Goal: Task Accomplishment & Management: Complete application form

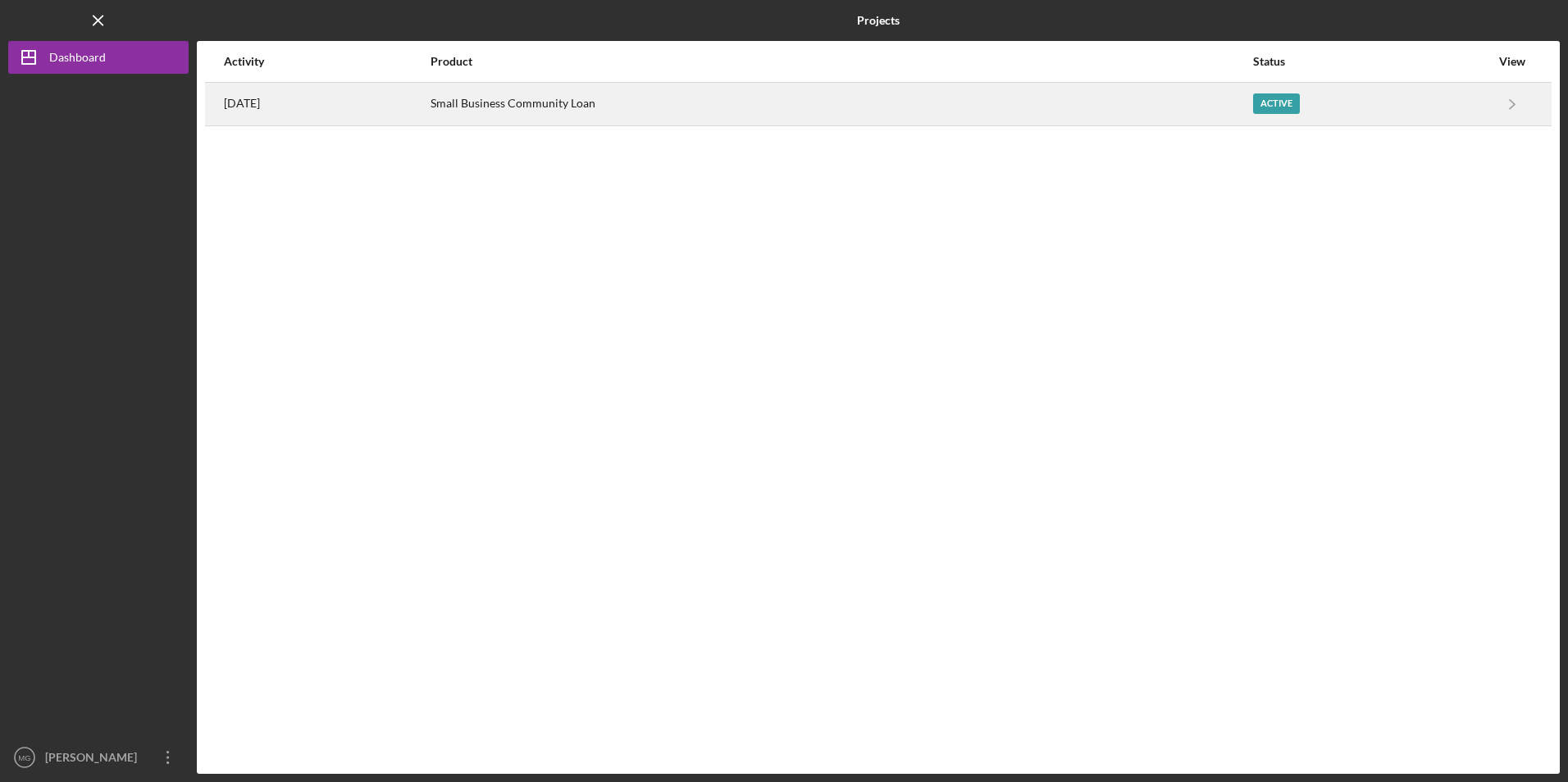
click at [657, 121] on div "Small Business Community Loan" at bounding box center [841, 104] width 821 height 41
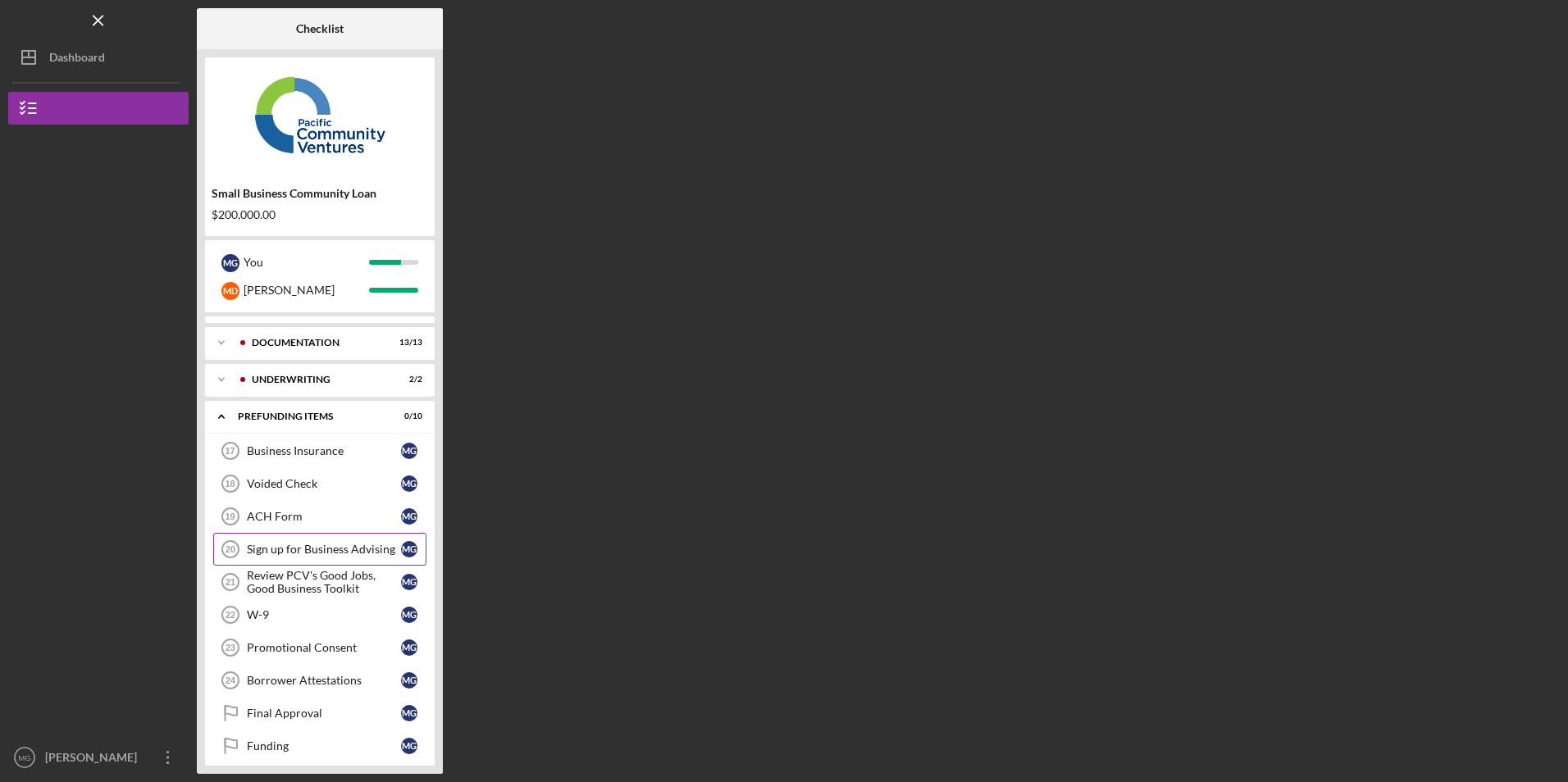
scroll to position [39, 0]
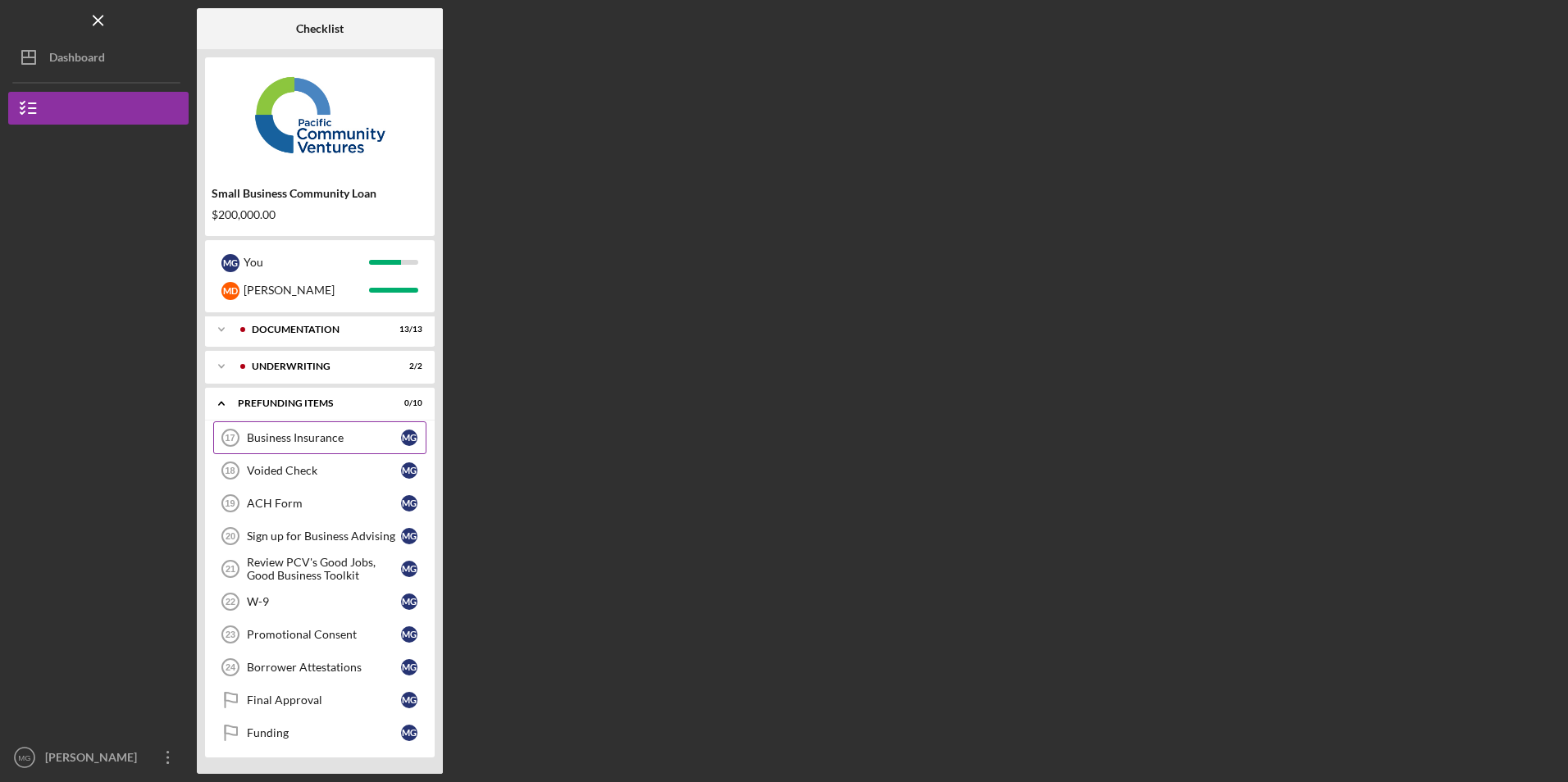
click at [328, 446] on link "Business Insurance 17 Business Insurance M G" at bounding box center [320, 438] width 213 height 33
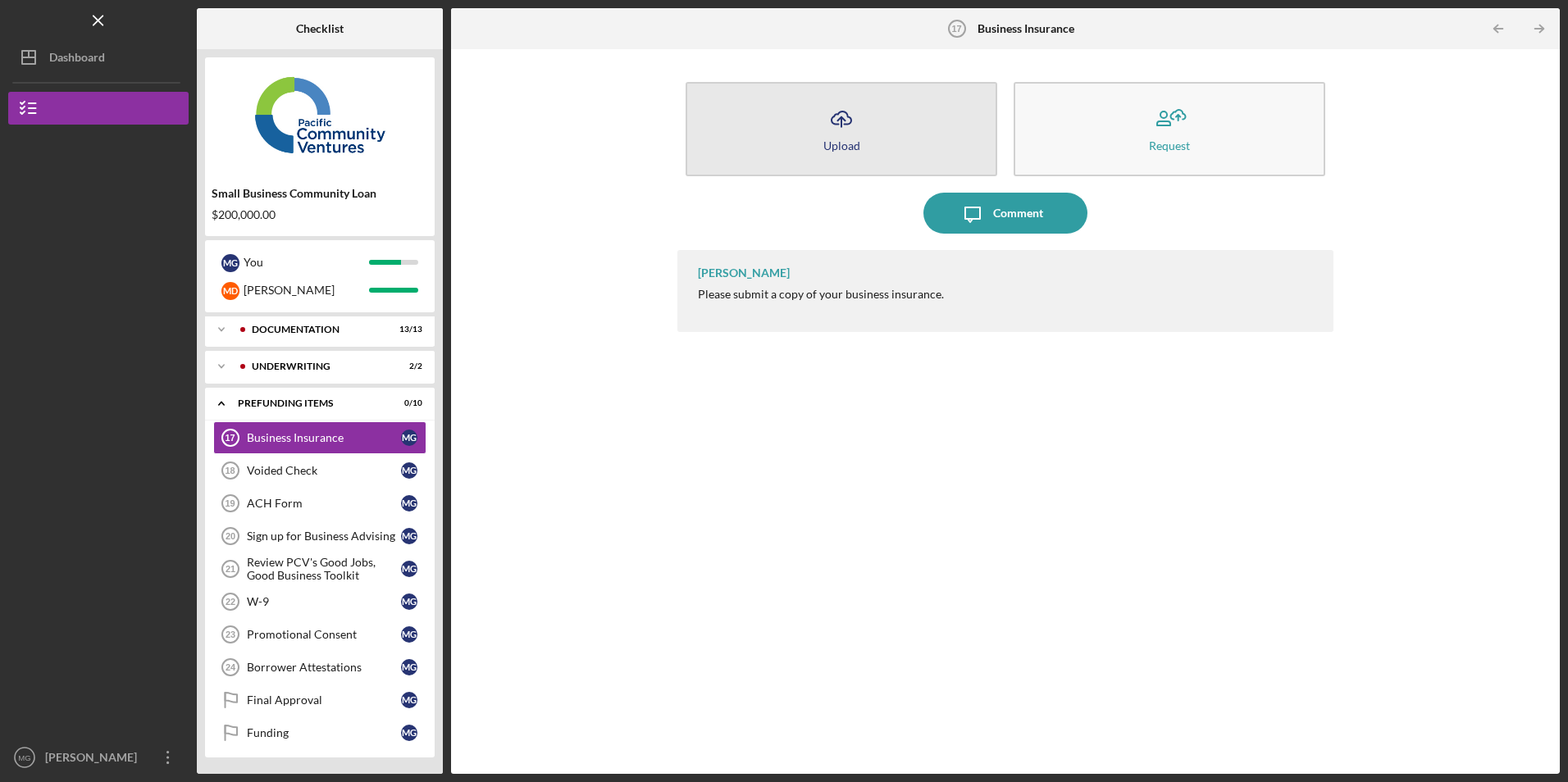
click at [778, 147] on button "Icon/Upload Upload" at bounding box center [841, 129] width 312 height 94
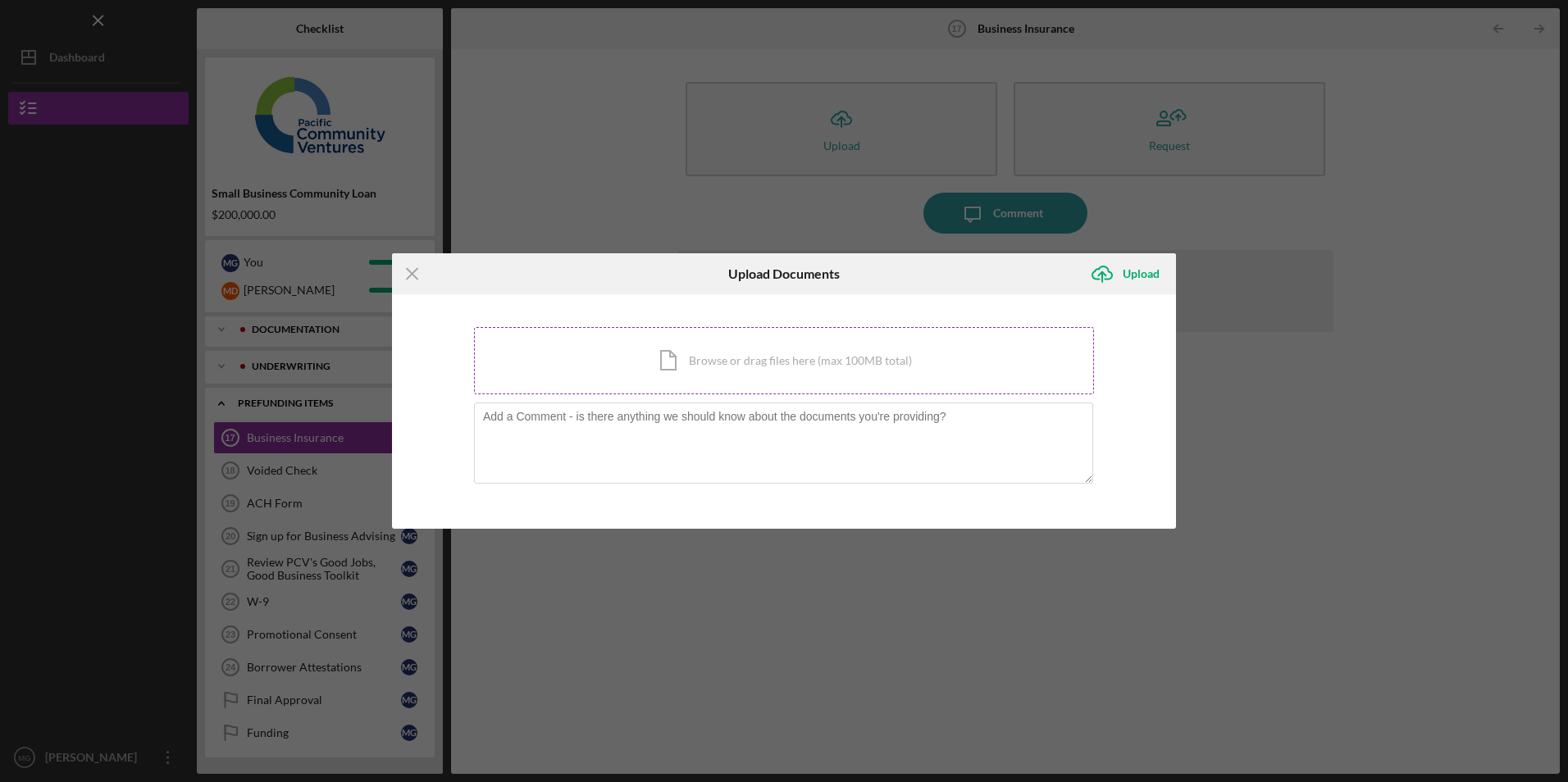
click at [622, 373] on div "Icon/Document Browse or drag files here (max 100MB total) Tap to choose files o…" at bounding box center [784, 361] width 619 height 67
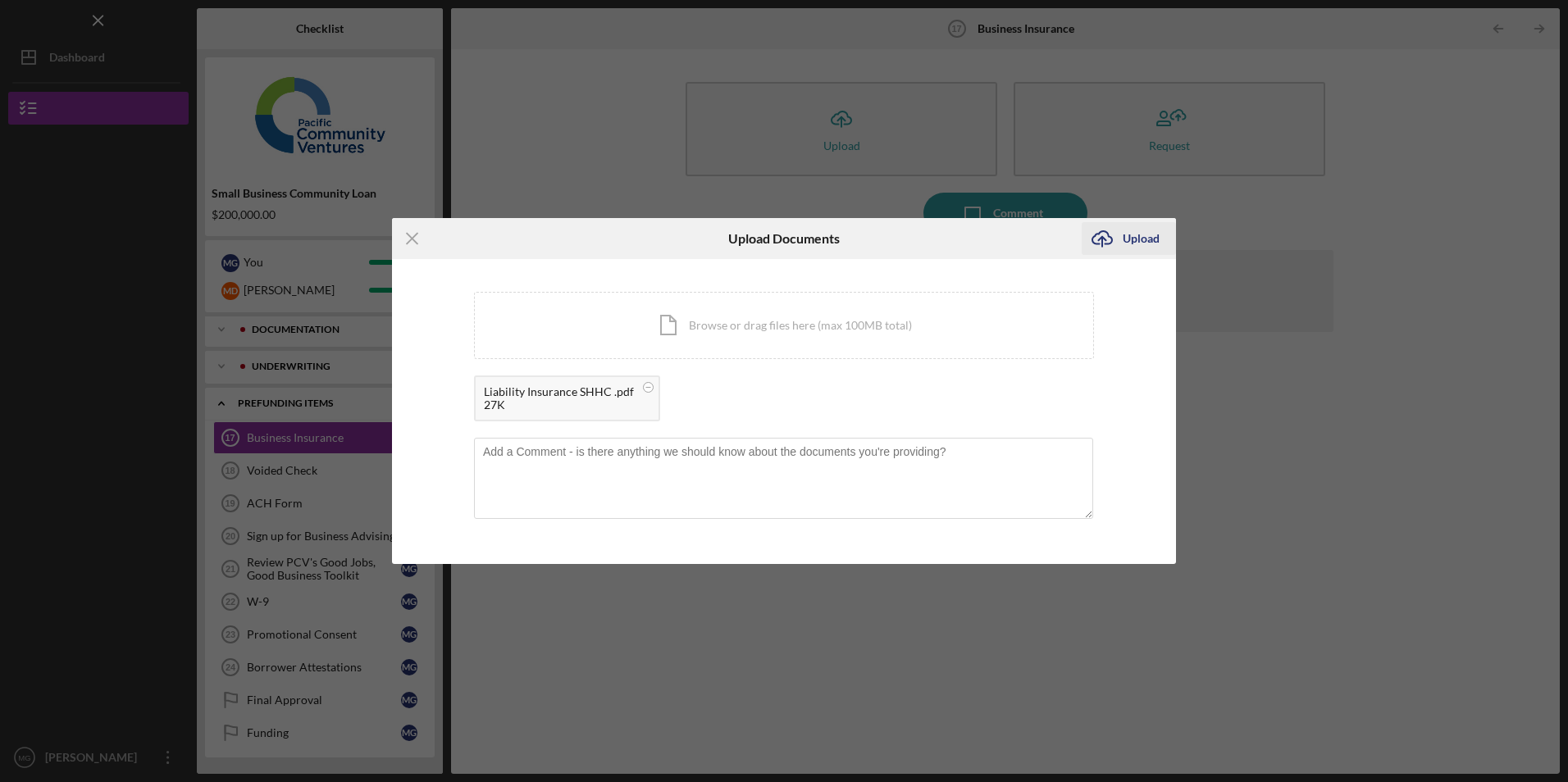
click at [1147, 245] on div "Upload" at bounding box center [1141, 239] width 37 height 33
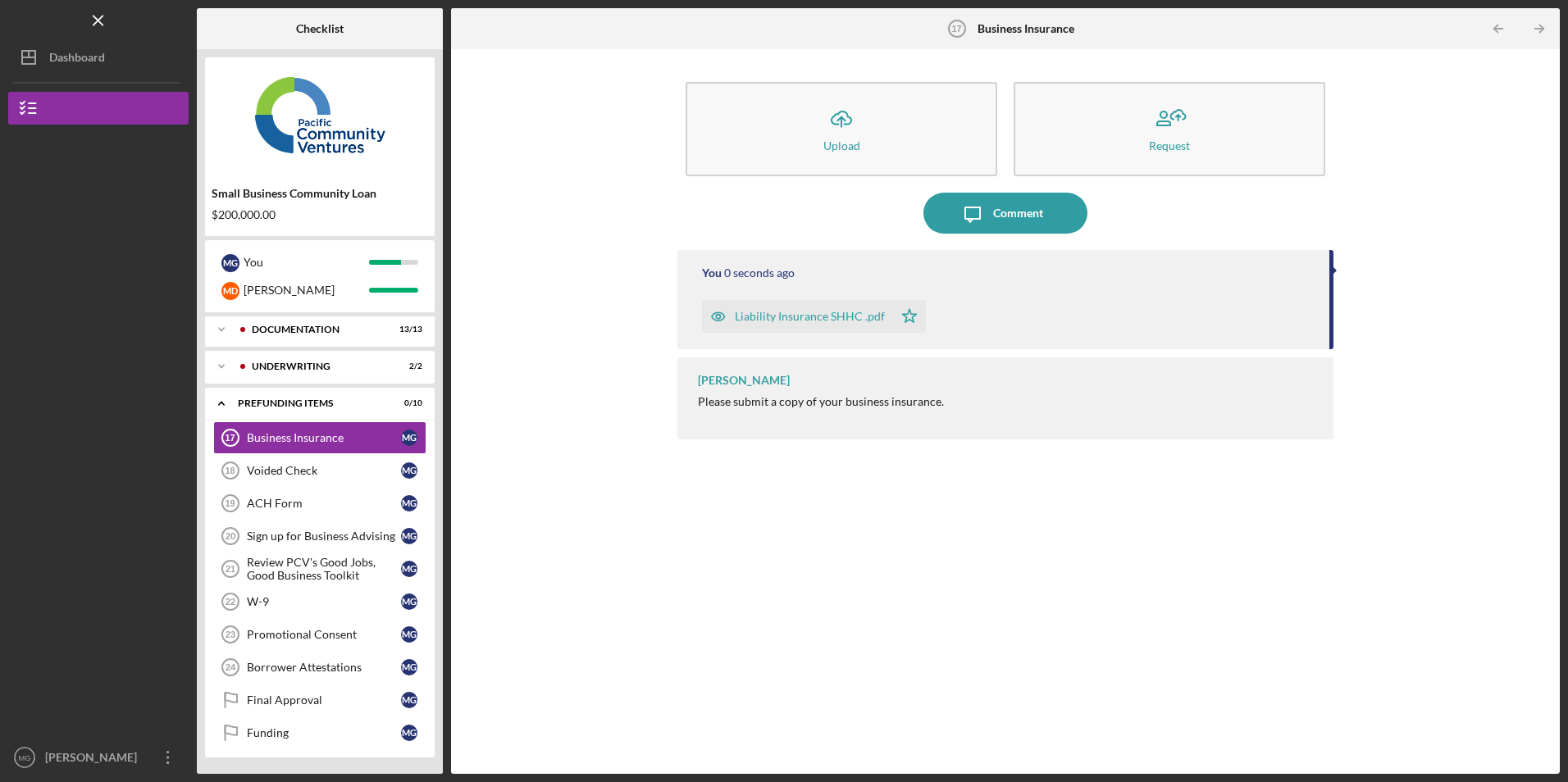
click at [821, 313] on div "Liability Insurance SHHC .pdf" at bounding box center [809, 317] width 150 height 13
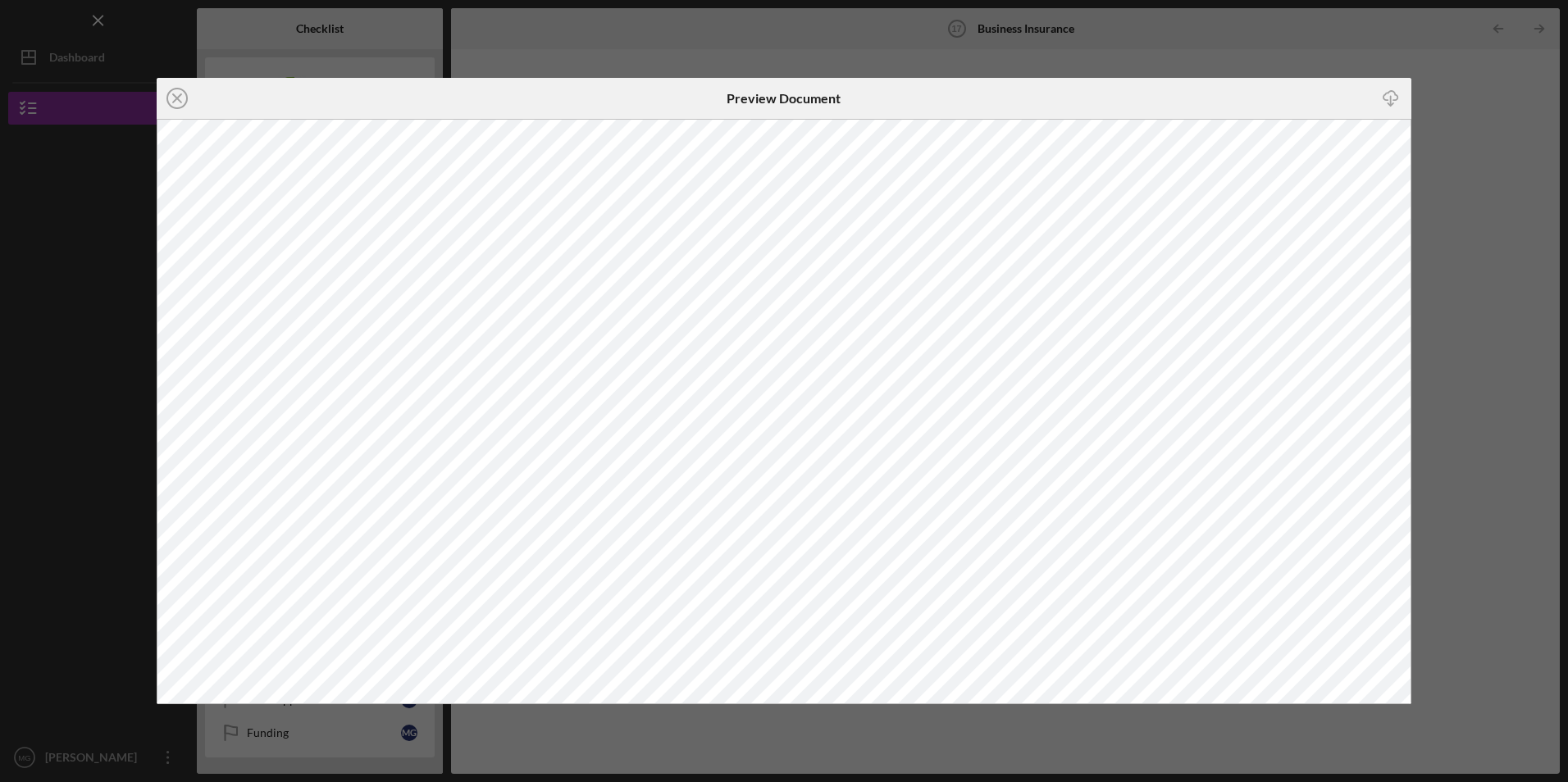
drag, startPoint x: 180, startPoint y: 95, endPoint x: 116, endPoint y: 185, distance: 110.4
click at [178, 95] on icon "Icon/Close" at bounding box center [177, 98] width 41 height 41
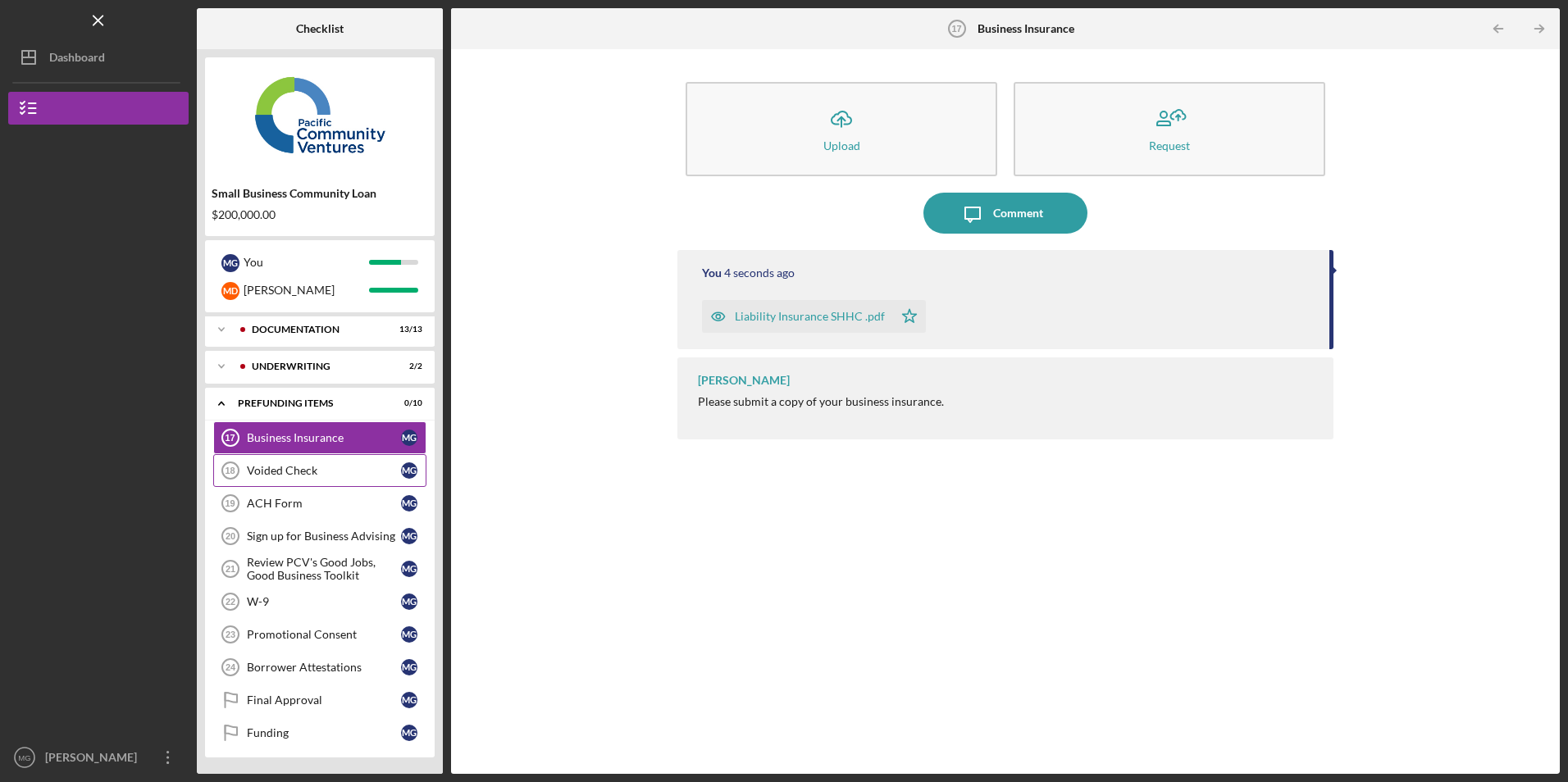
click at [265, 469] on div "Voided Check" at bounding box center [324, 471] width 154 height 13
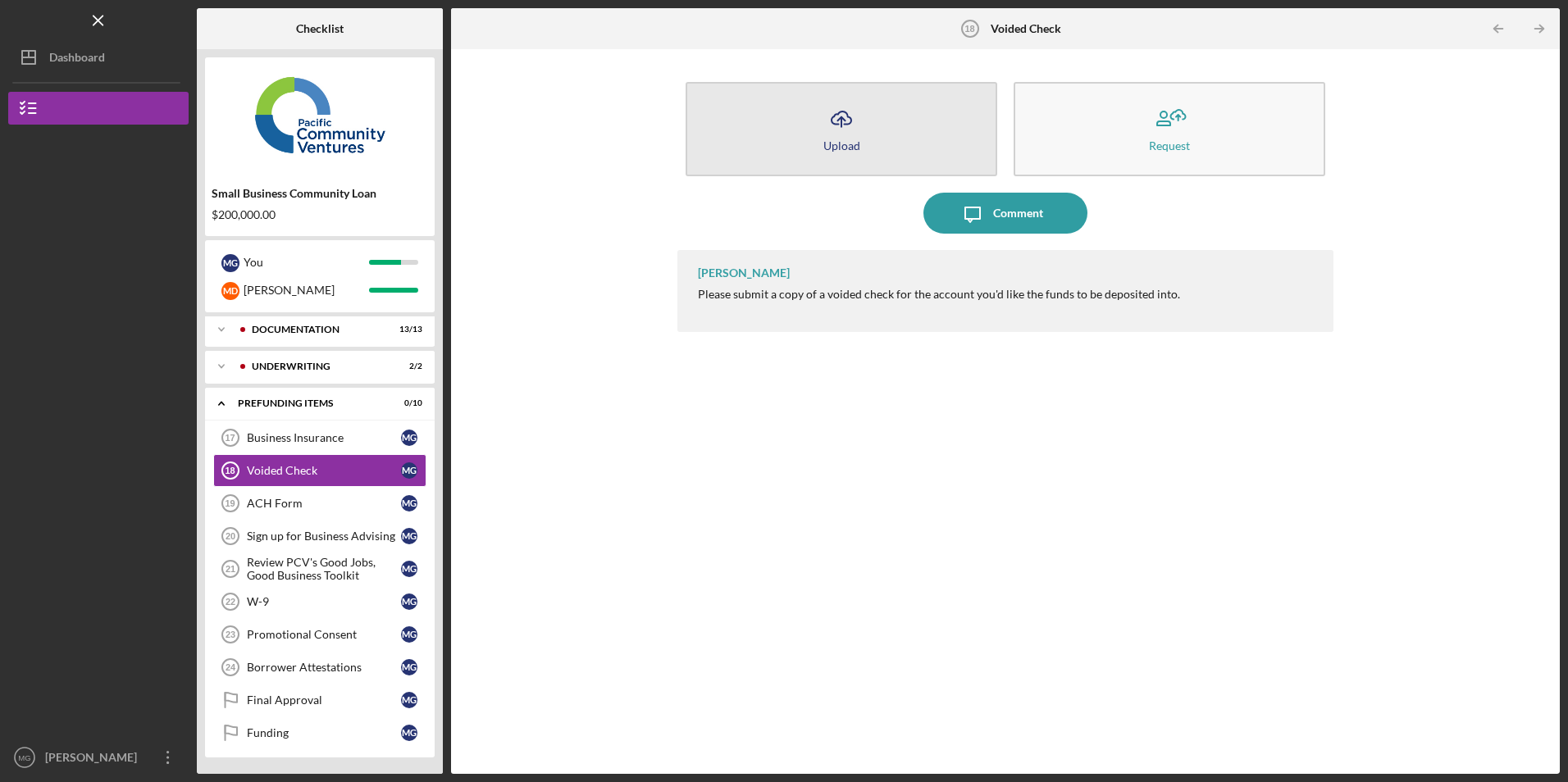
click at [784, 123] on button "Icon/Upload Upload" at bounding box center [841, 129] width 312 height 94
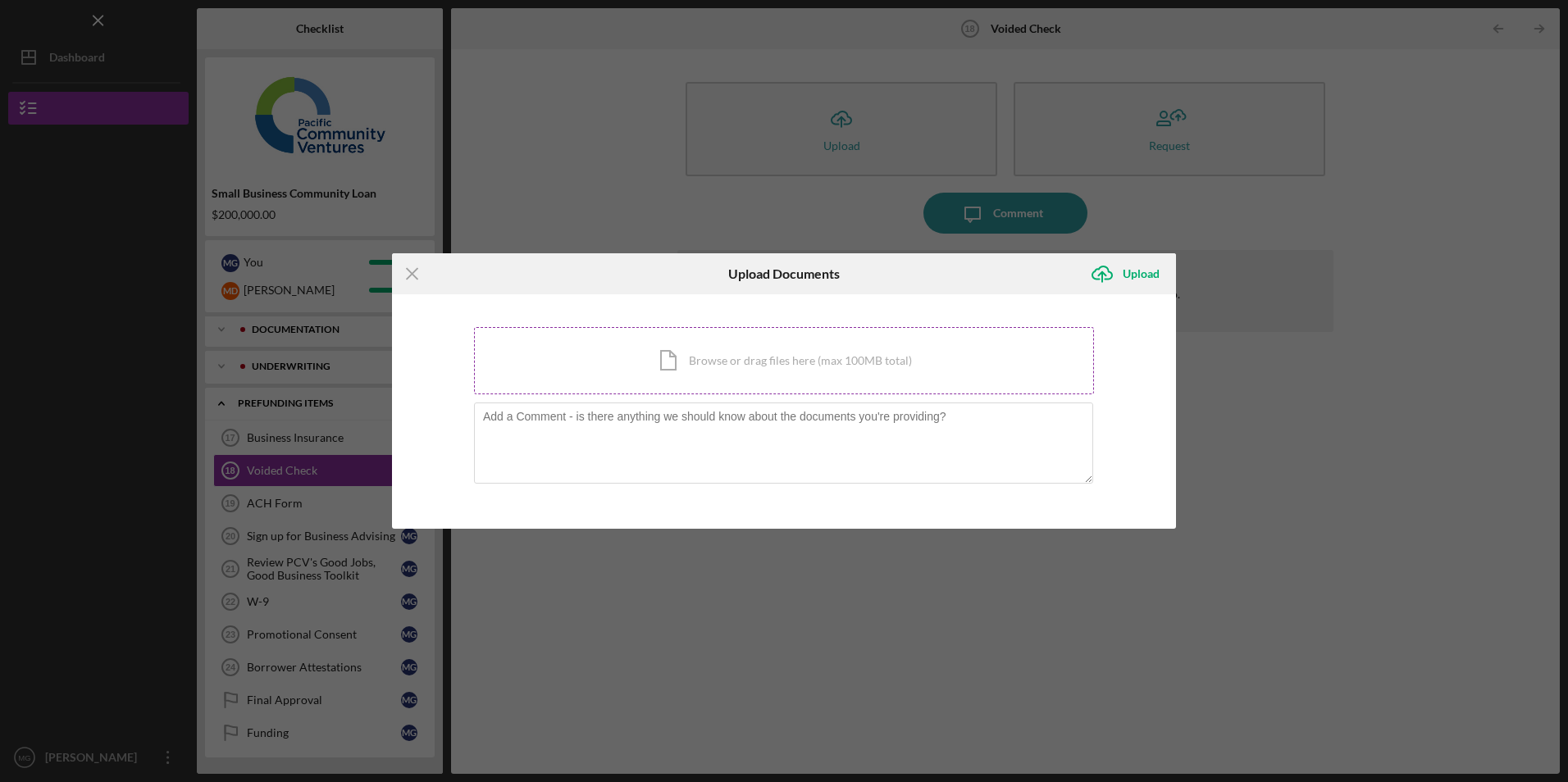
click at [619, 345] on div "Icon/Document Browse or drag files here (max 100MB total) Tap to choose files o…" at bounding box center [784, 361] width 619 height 67
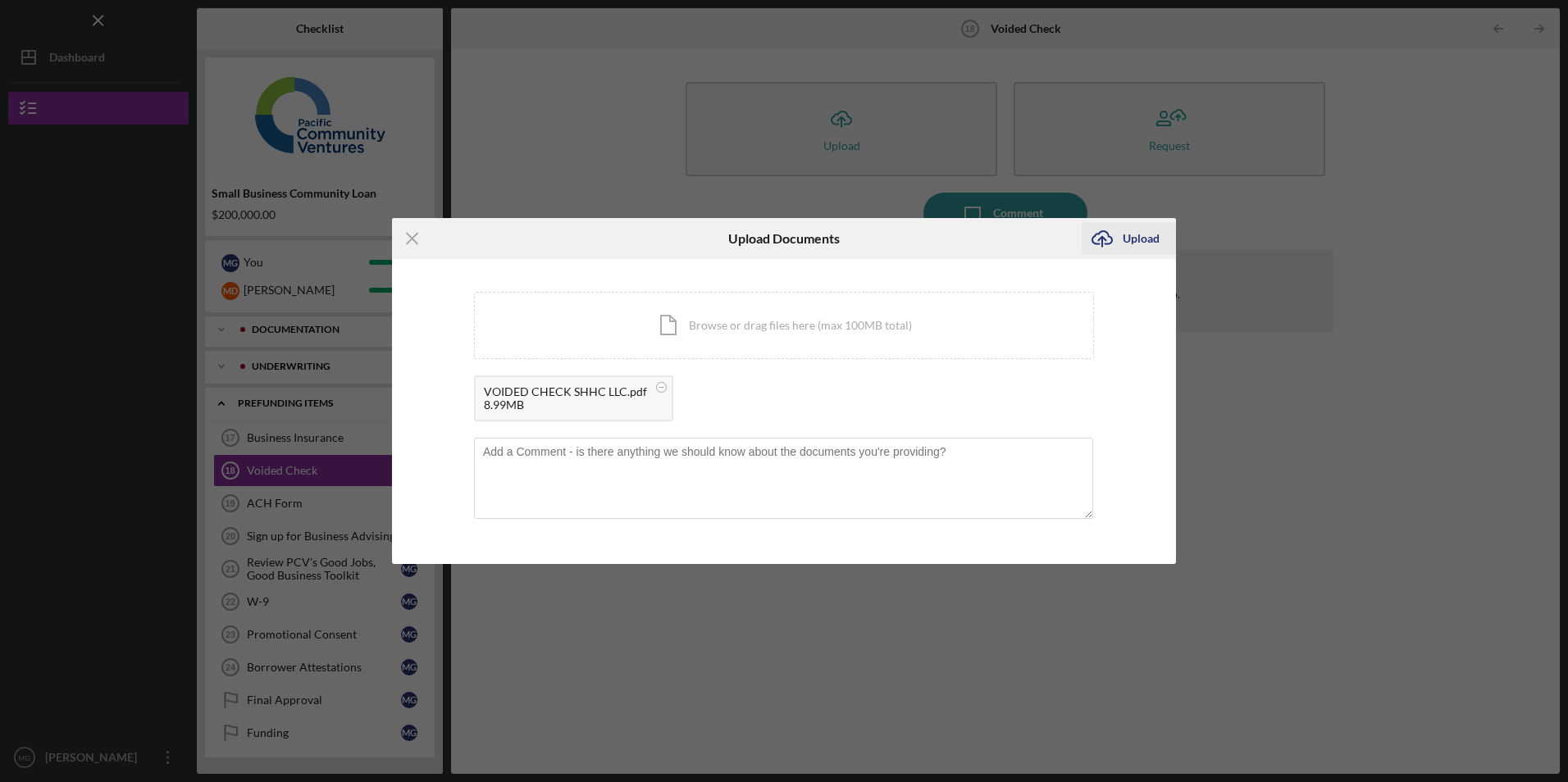
click at [1159, 243] on button "Icon/Upload Upload" at bounding box center [1128, 239] width 94 height 33
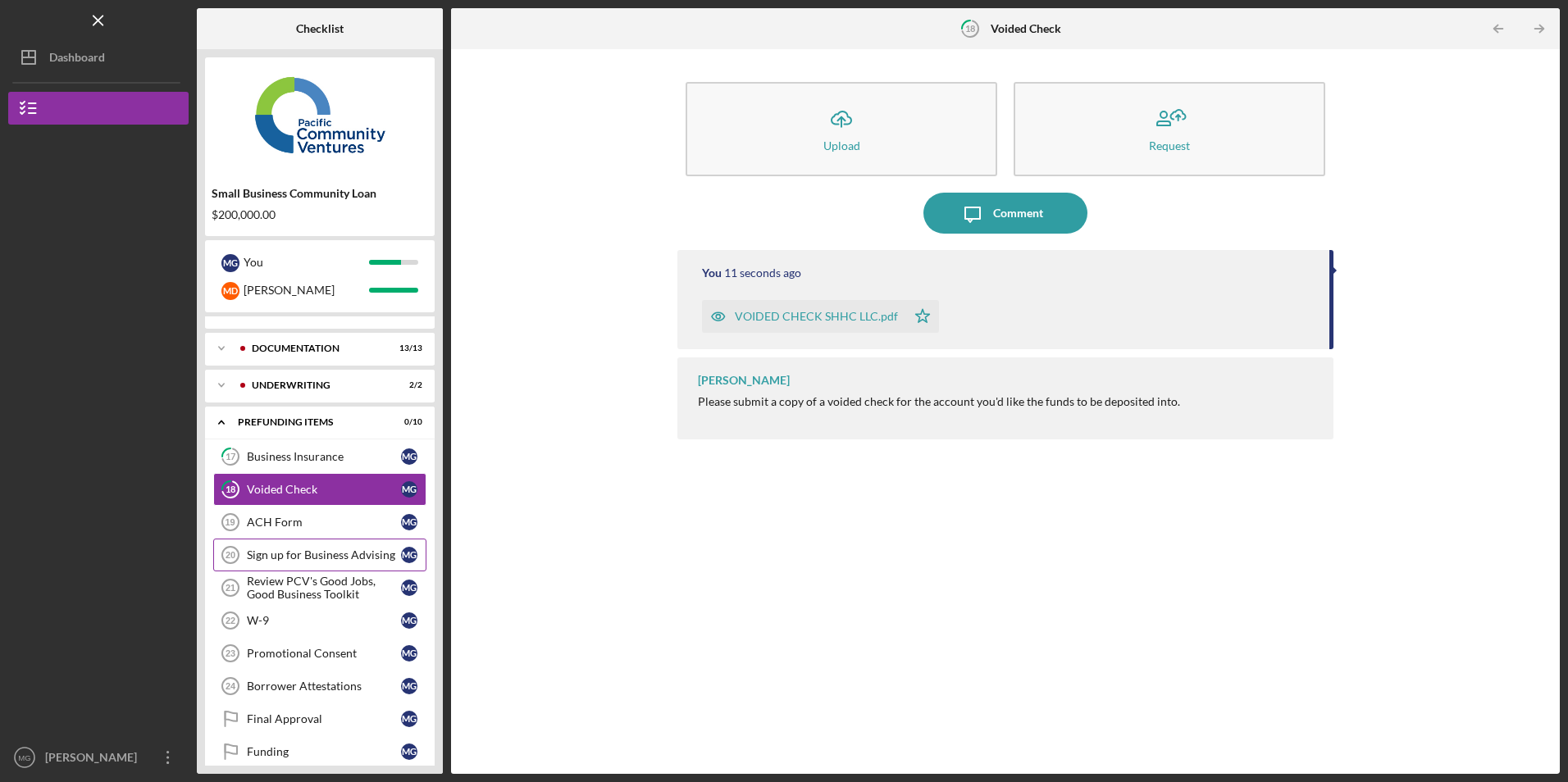
scroll to position [39, 0]
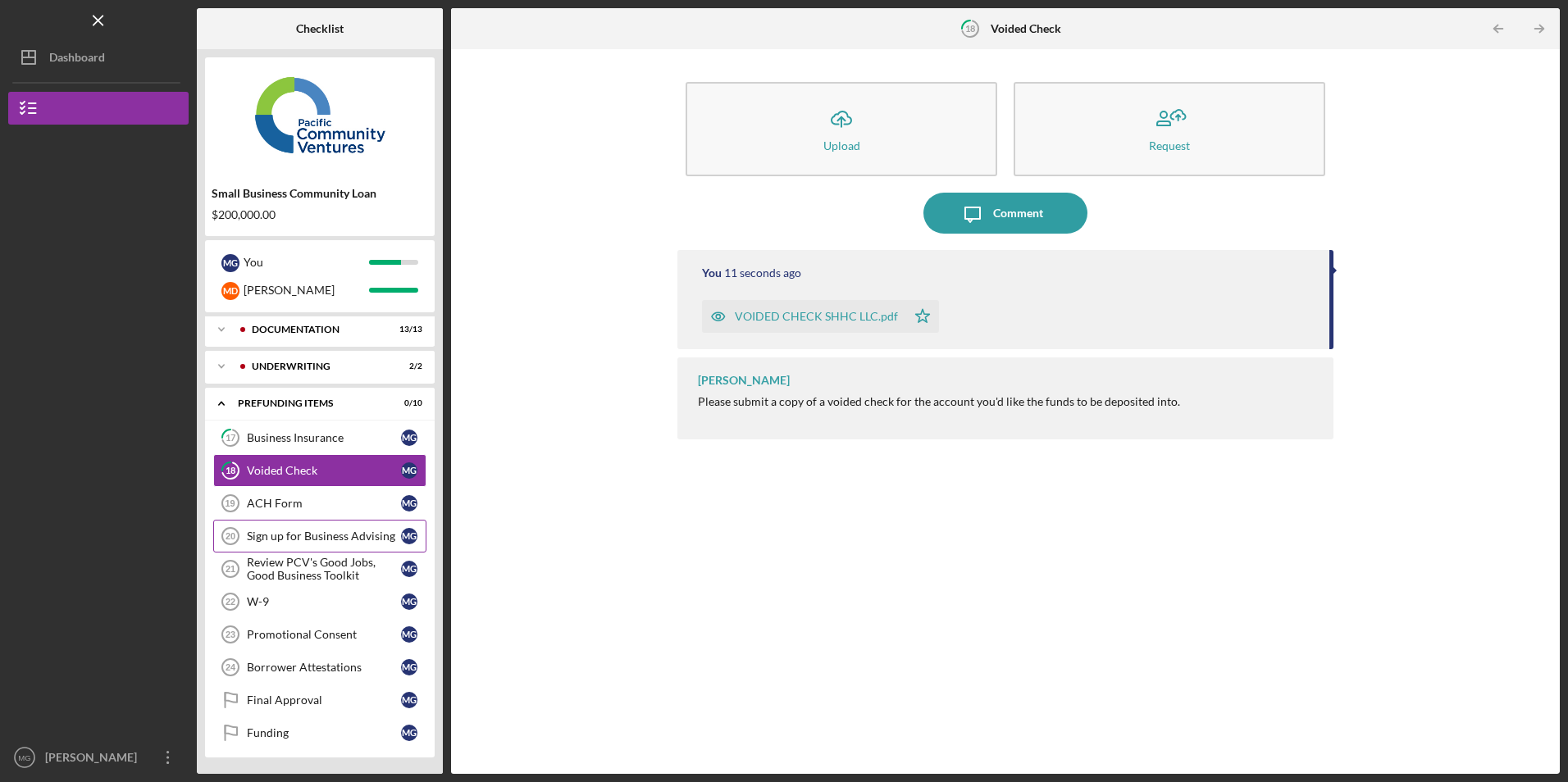
click at [318, 531] on div "Sign up for Business Advising" at bounding box center [324, 537] width 154 height 13
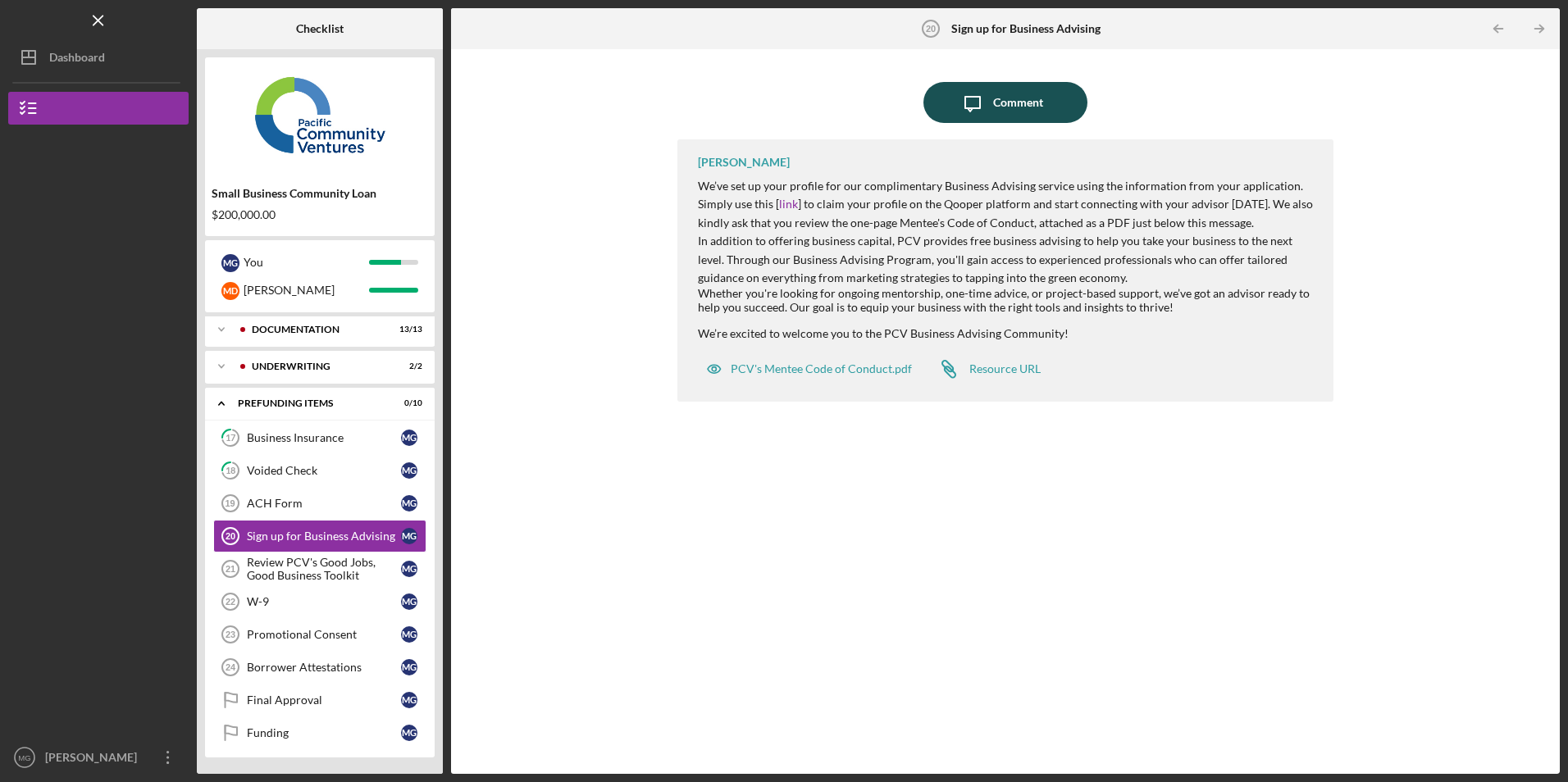
click at [1005, 98] on div "Comment" at bounding box center [1017, 103] width 50 height 41
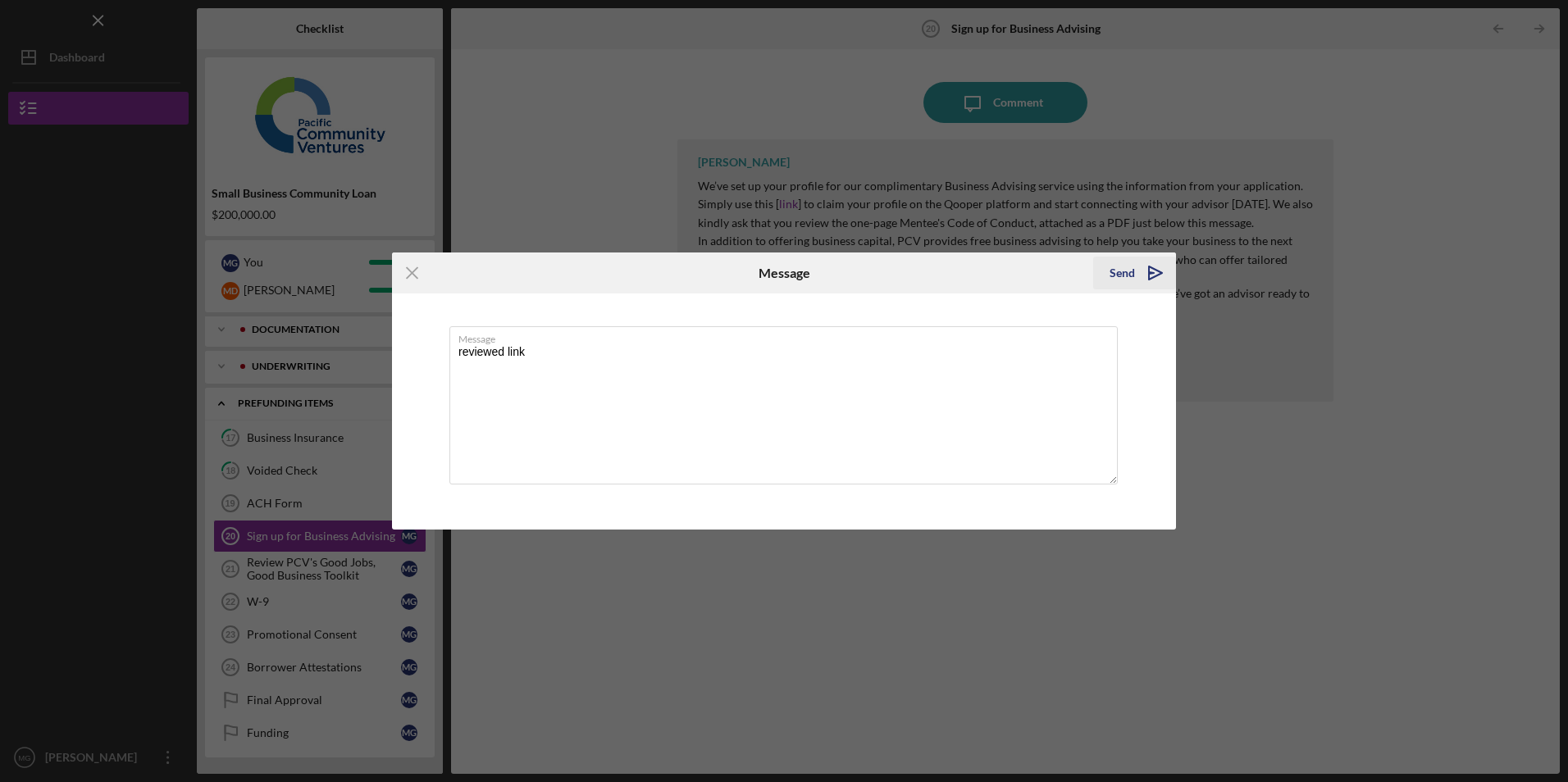
type textarea "reviewed link"
click at [1145, 270] on icon "Icon/icon-invite-send" at bounding box center [1155, 273] width 41 height 41
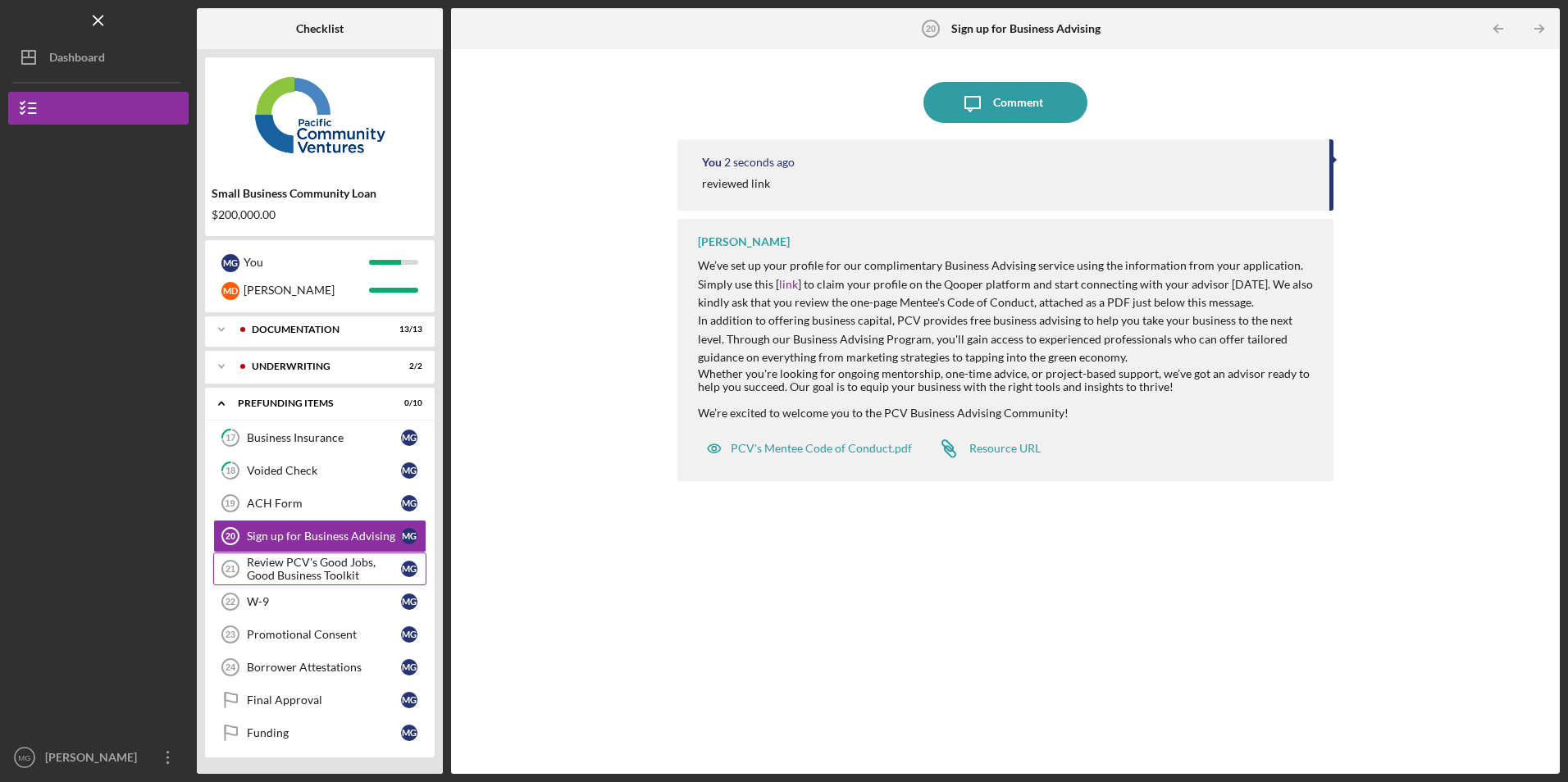
drag, startPoint x: 287, startPoint y: 567, endPoint x: 311, endPoint y: 561, distance: 24.7
click at [287, 567] on div "Review PCV's Good Jobs, Good Business Toolkit" at bounding box center [324, 569] width 154 height 26
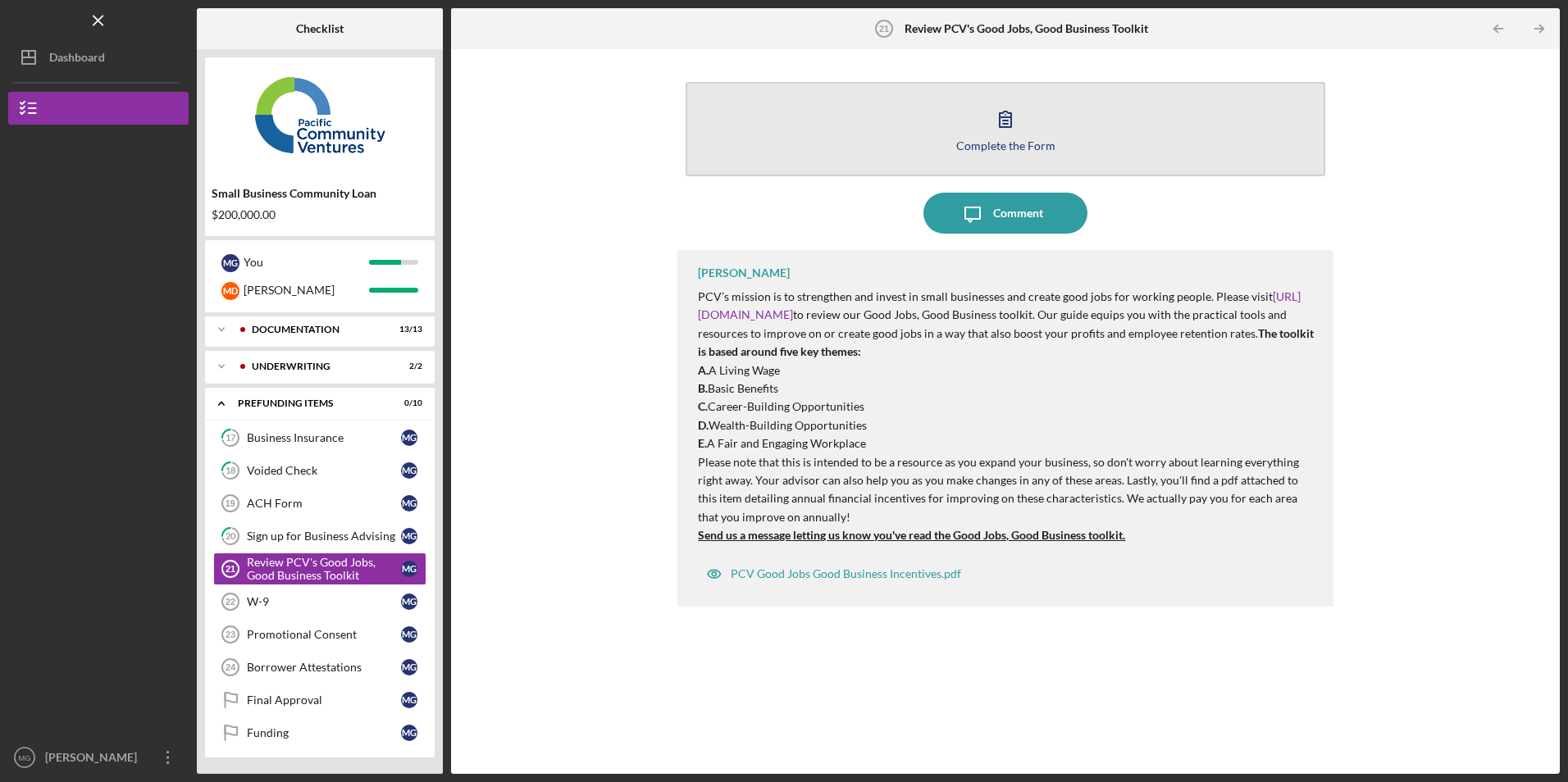
click at [940, 131] on button "Complete the Form Form" at bounding box center [1004, 129] width 638 height 94
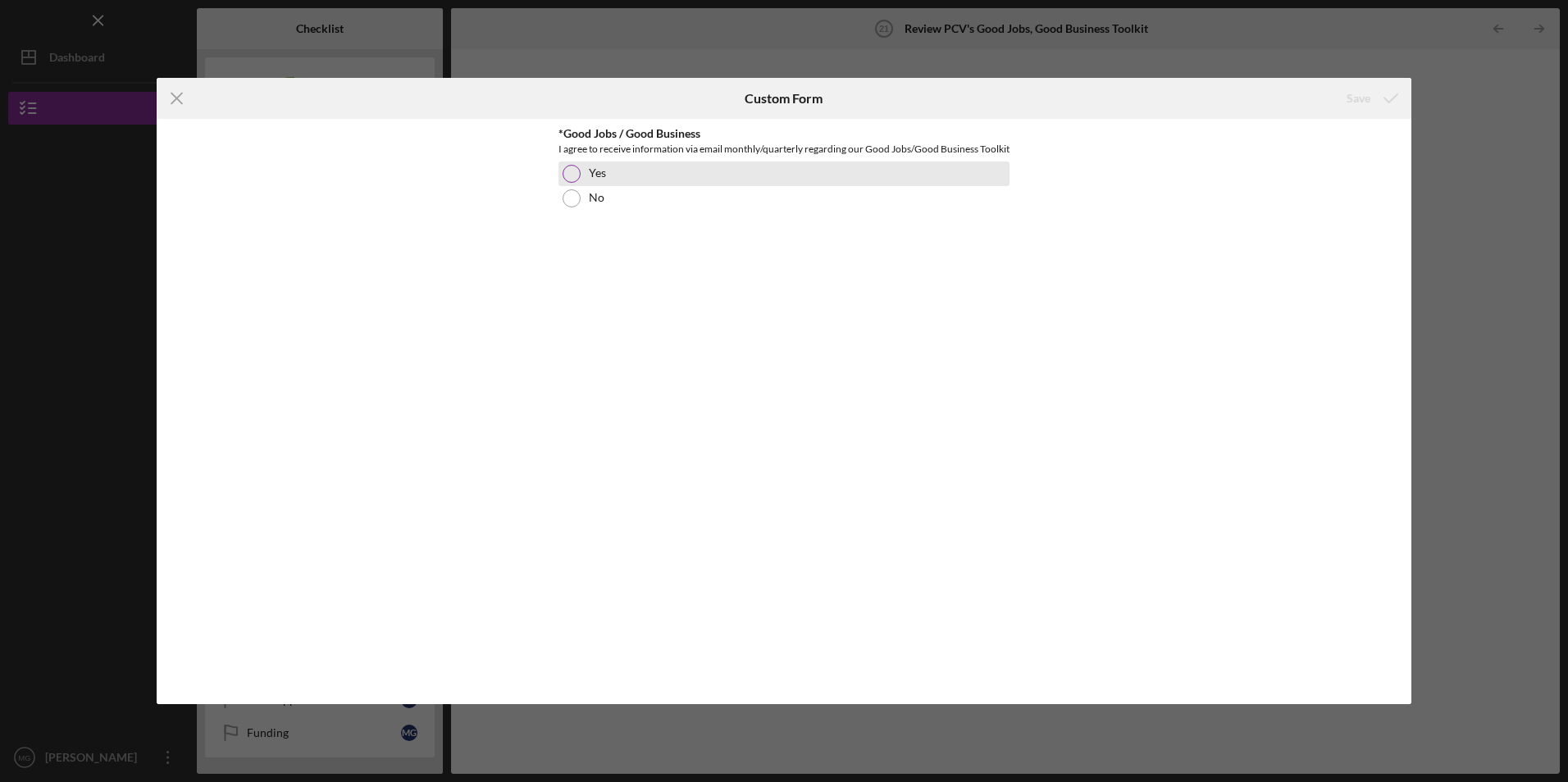
click at [573, 183] on div at bounding box center [572, 174] width 18 height 18
click at [1365, 103] on div "Save" at bounding box center [1358, 98] width 24 height 33
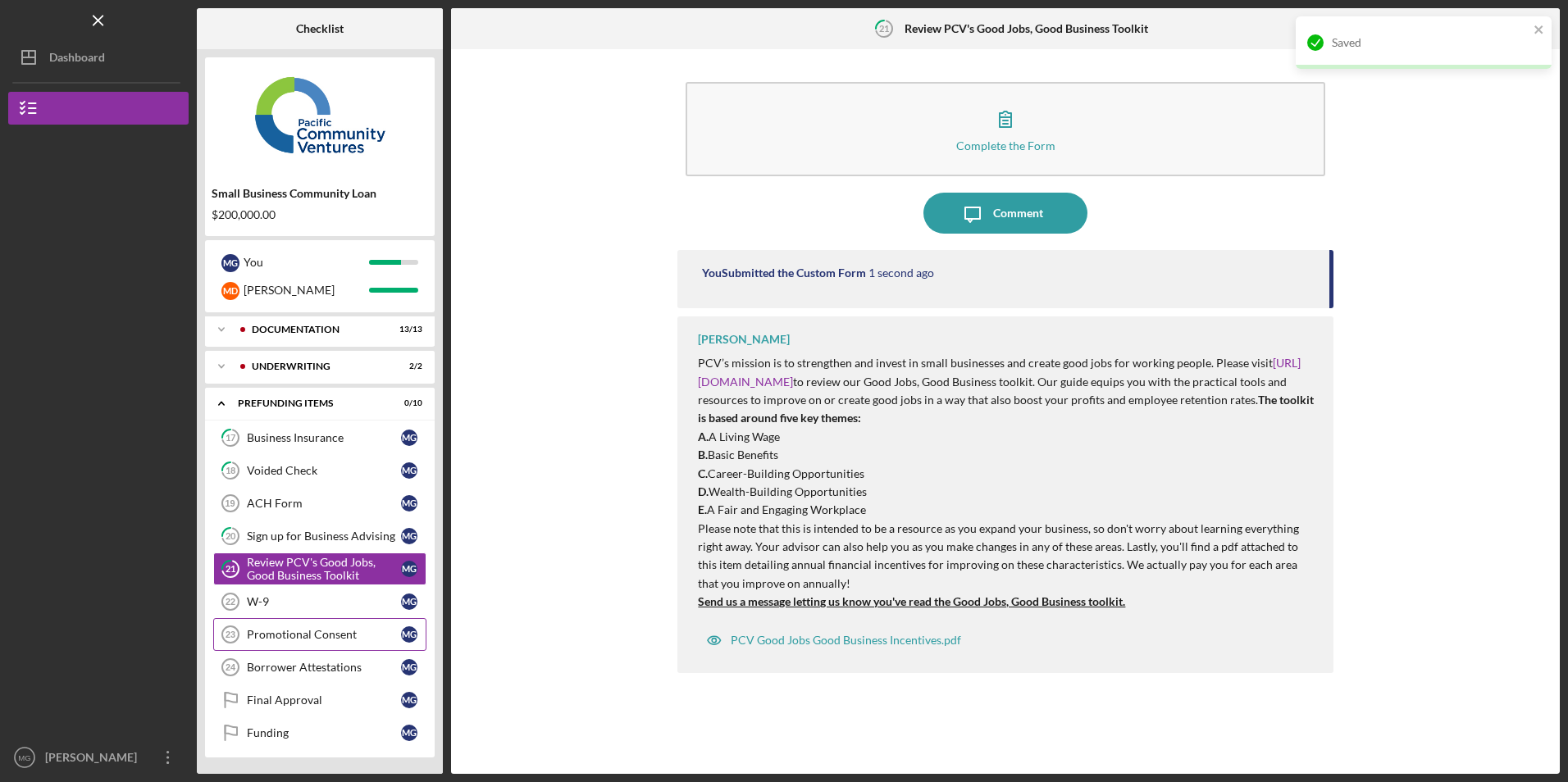
click at [299, 634] on div "Promotional Consent" at bounding box center [324, 634] width 154 height 13
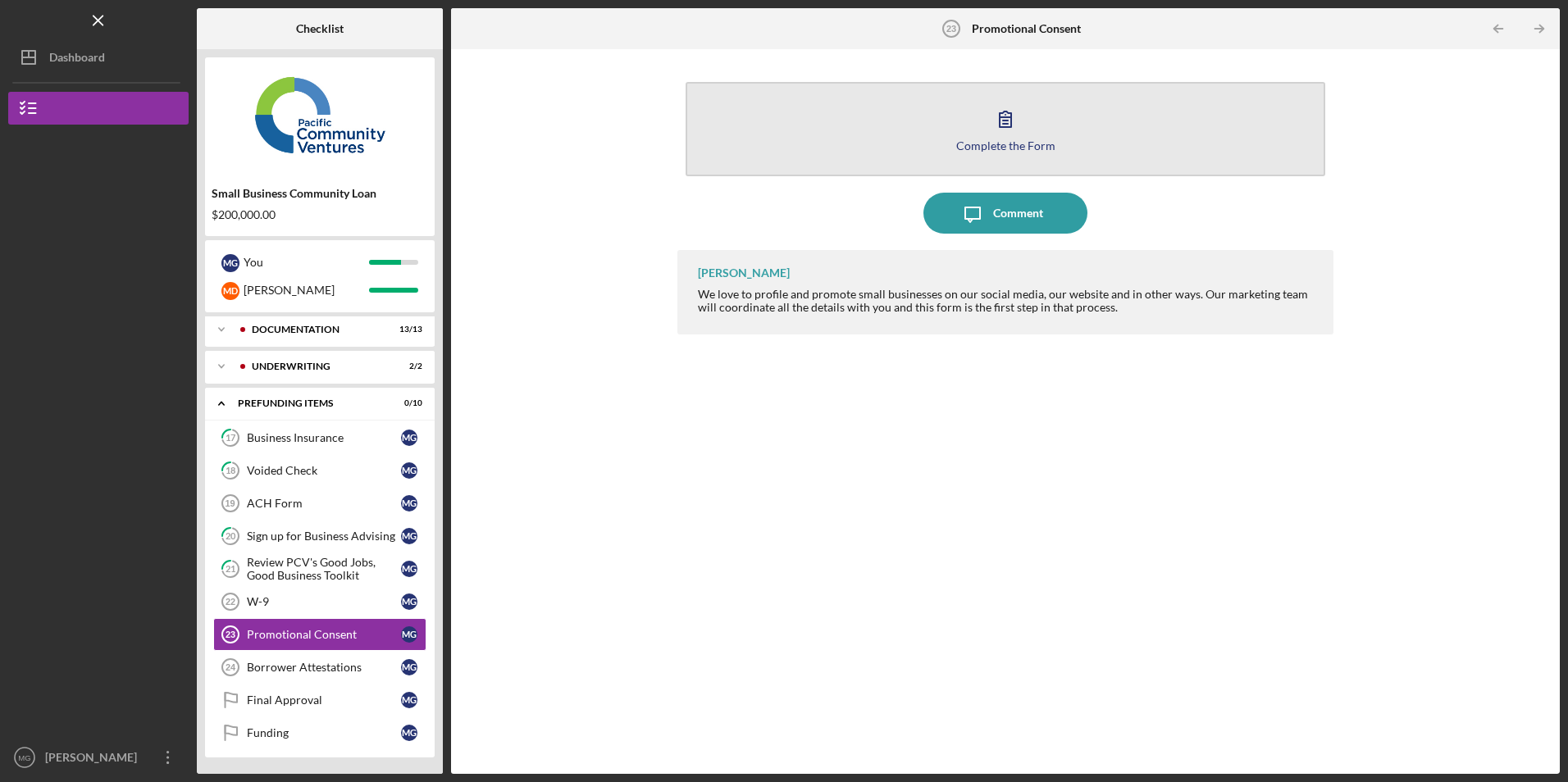
click at [934, 141] on button "Complete the Form Form" at bounding box center [1004, 129] width 638 height 94
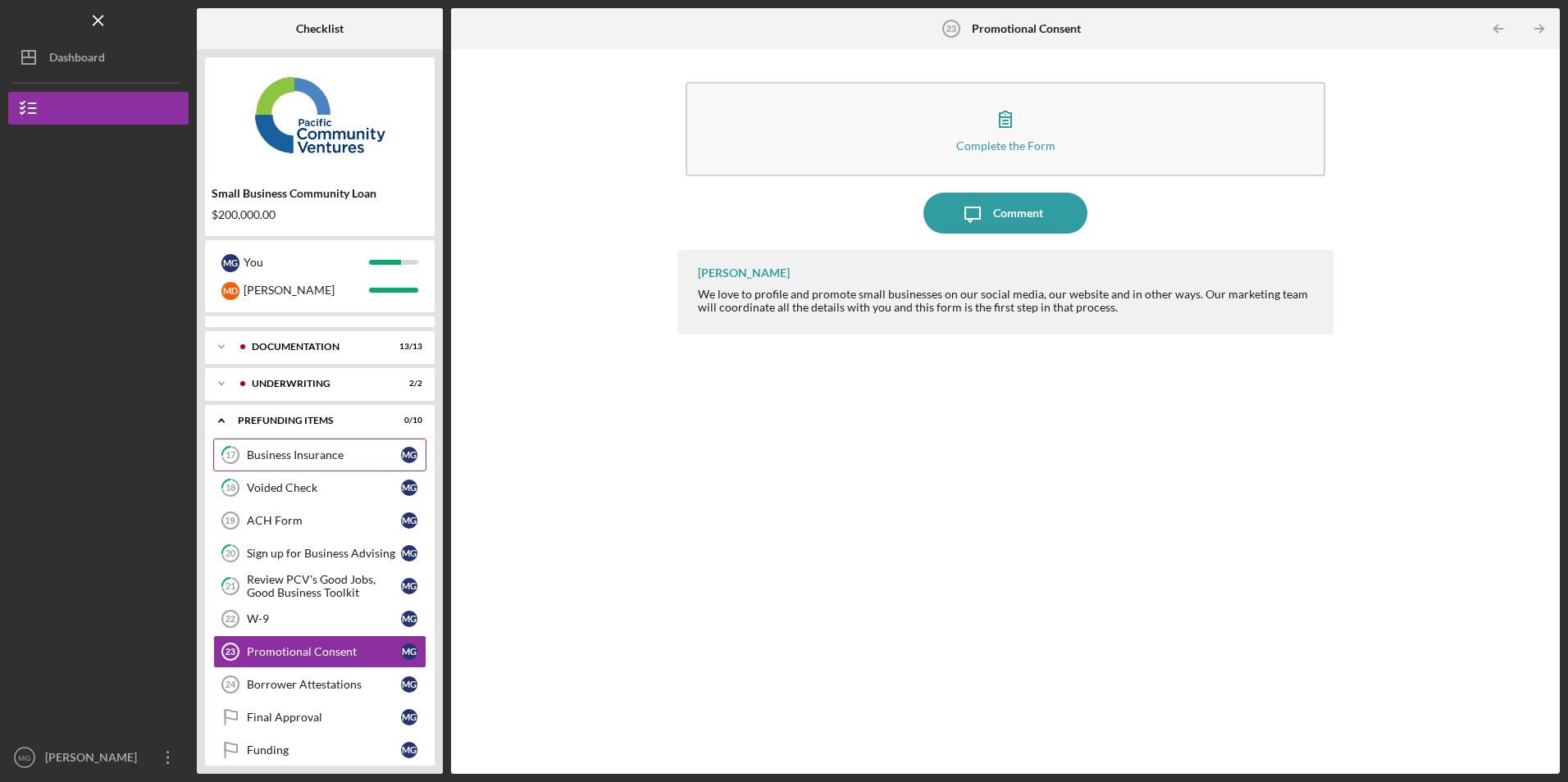
scroll to position [39, 0]
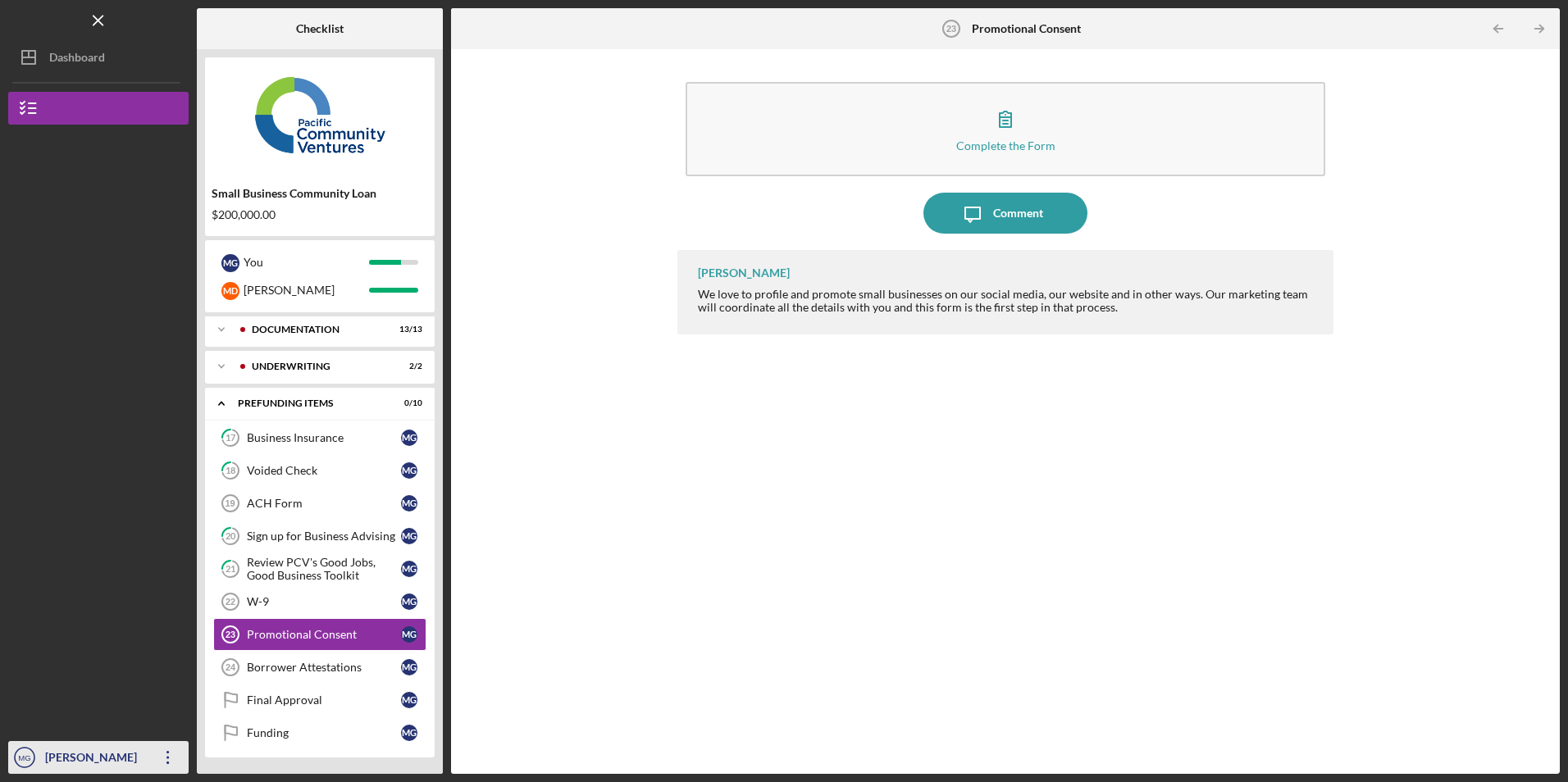
click at [161, 762] on icon "Icon/Overflow" at bounding box center [168, 757] width 41 height 41
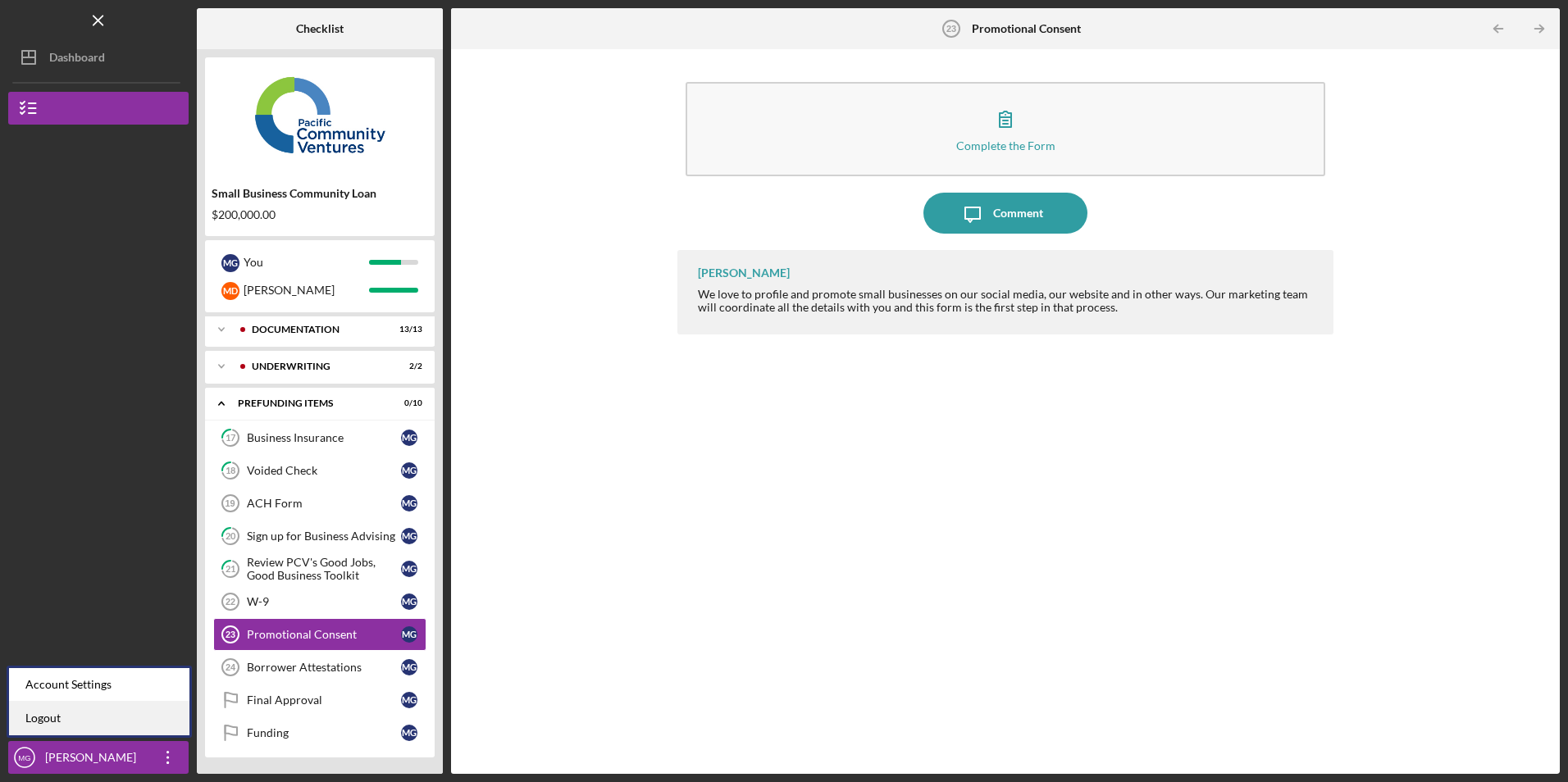
click at [124, 720] on link "Logout" at bounding box center [99, 718] width 181 height 34
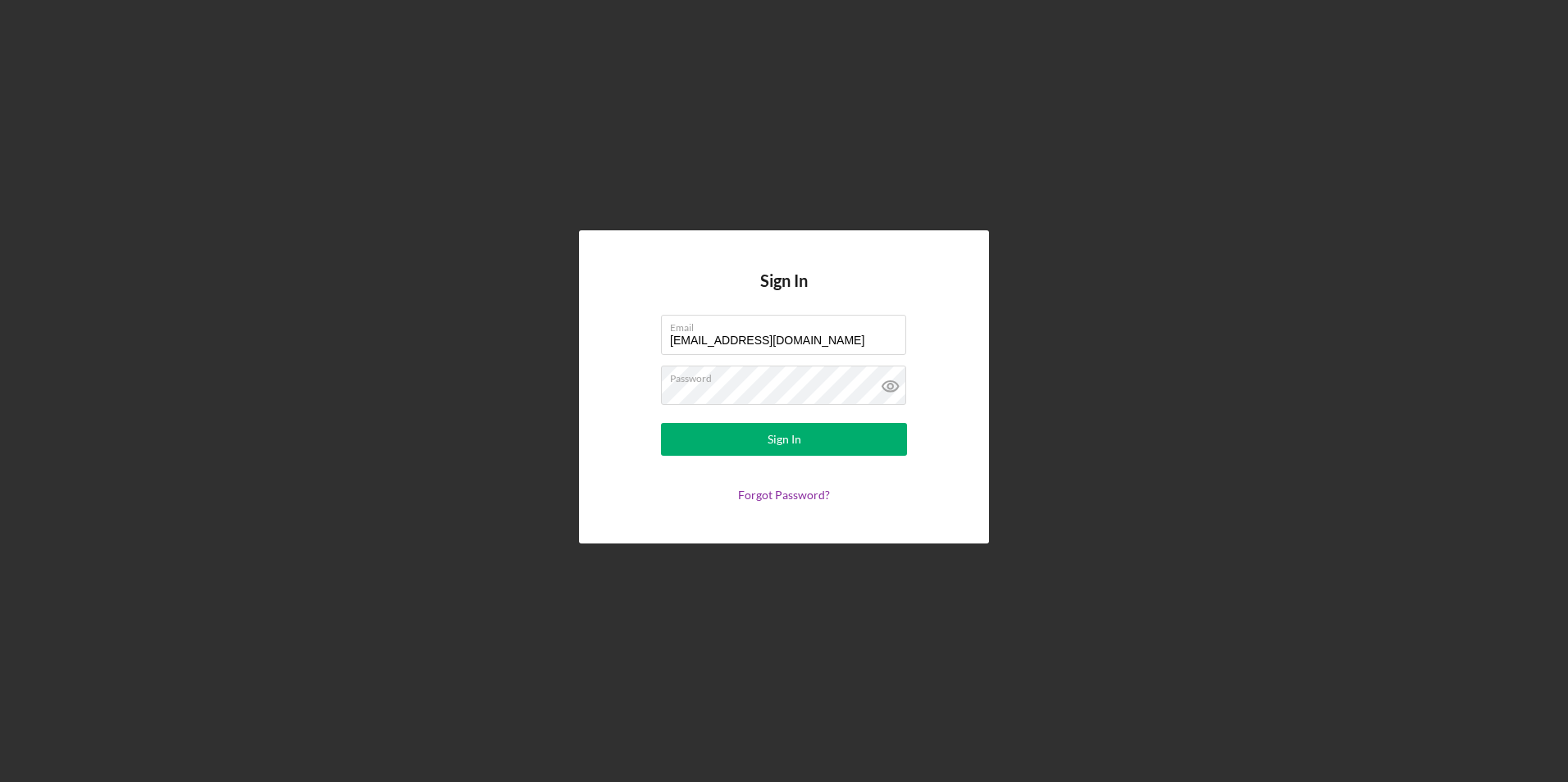
drag, startPoint x: 789, startPoint y: 339, endPoint x: 491, endPoint y: 297, distance: 300.9
click at [491, 297] on div "Sign In Email juanashhc@ymail.com Password Sign In Forgot Password?" at bounding box center [784, 386] width 1552 height 774
type input "j"
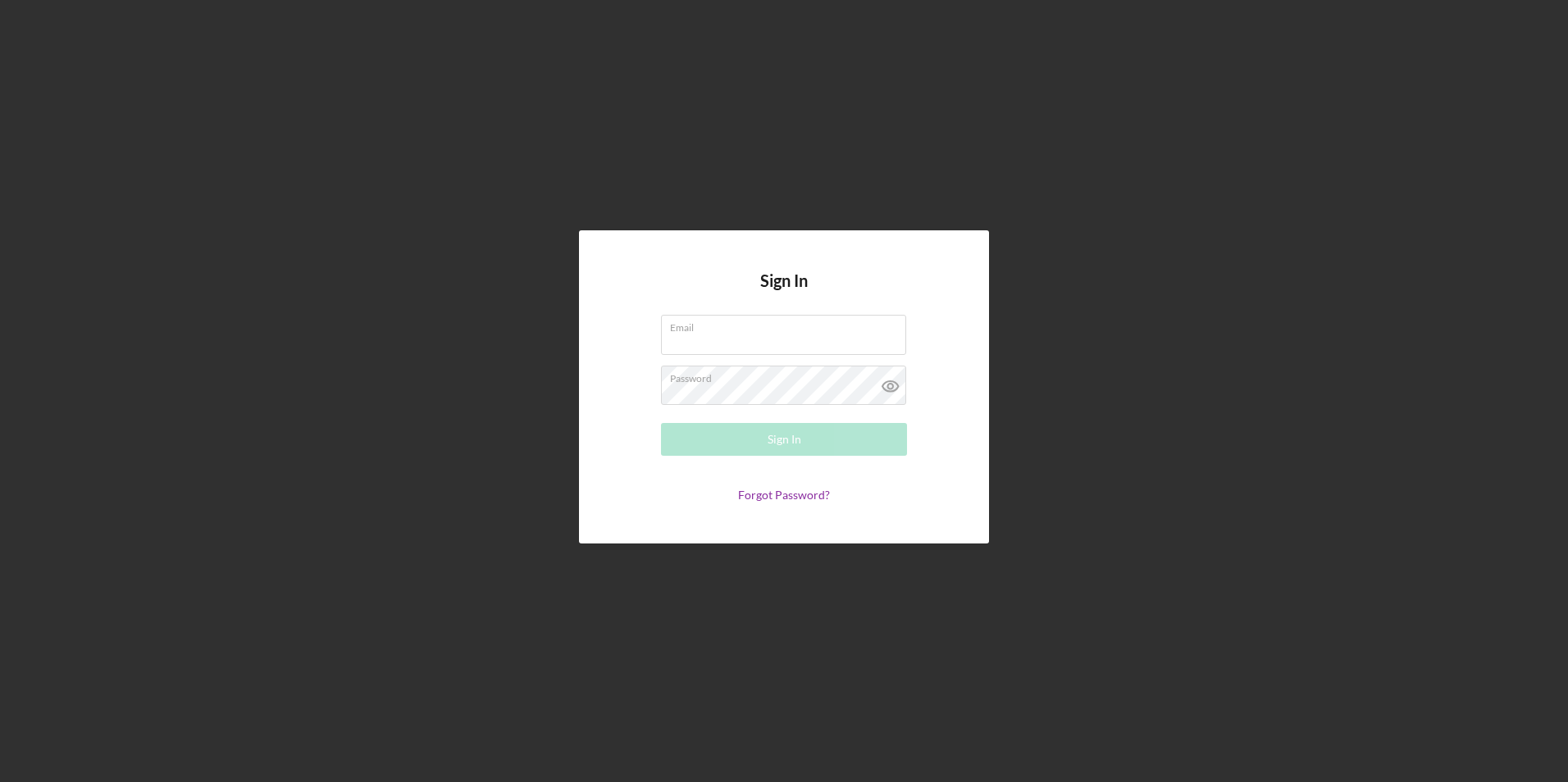
type input "l"
type input "mlupedelgadillo@gmail.com"
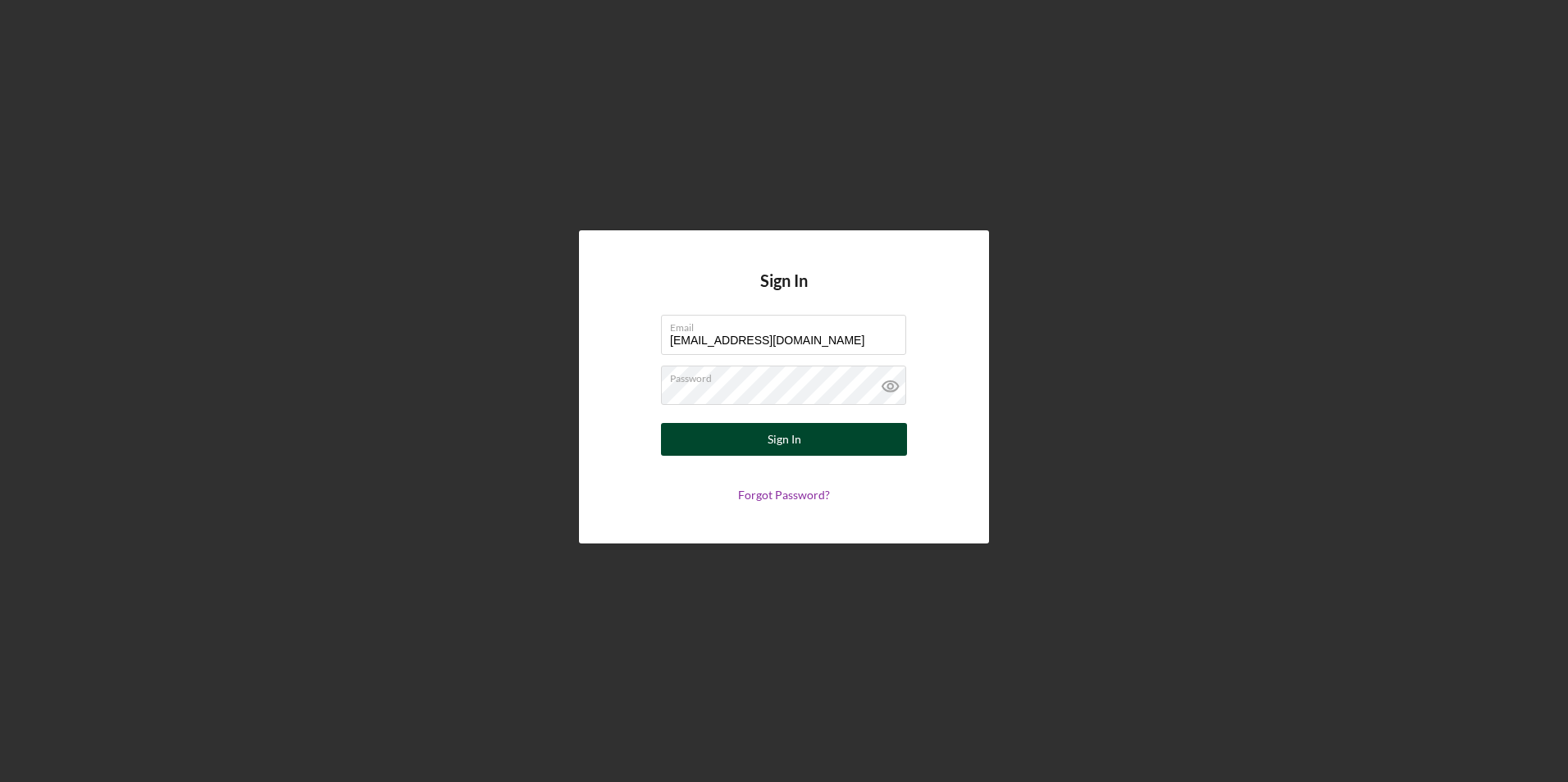
click at [720, 441] on button "Sign In" at bounding box center [784, 440] width 246 height 33
